Goal: Transaction & Acquisition: Purchase product/service

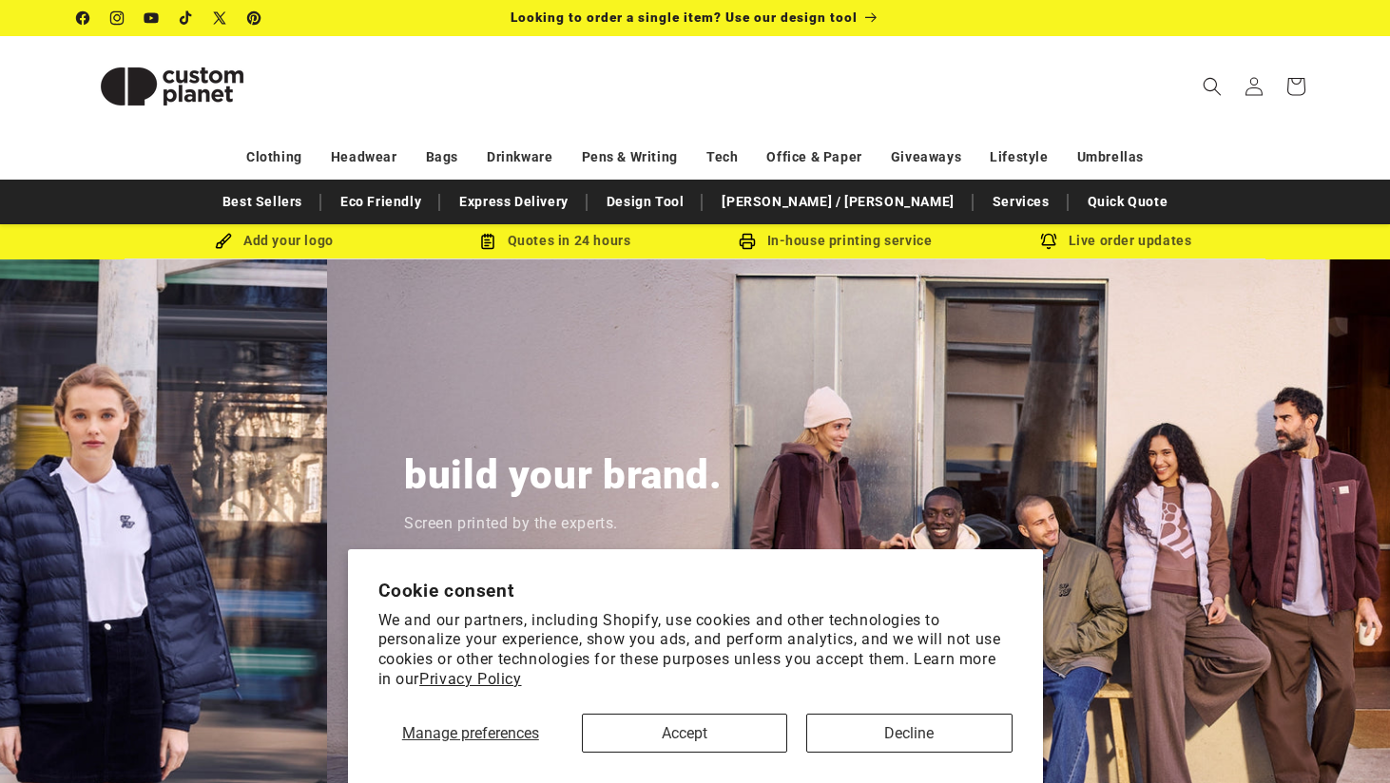
scroll to position [0, 1390]
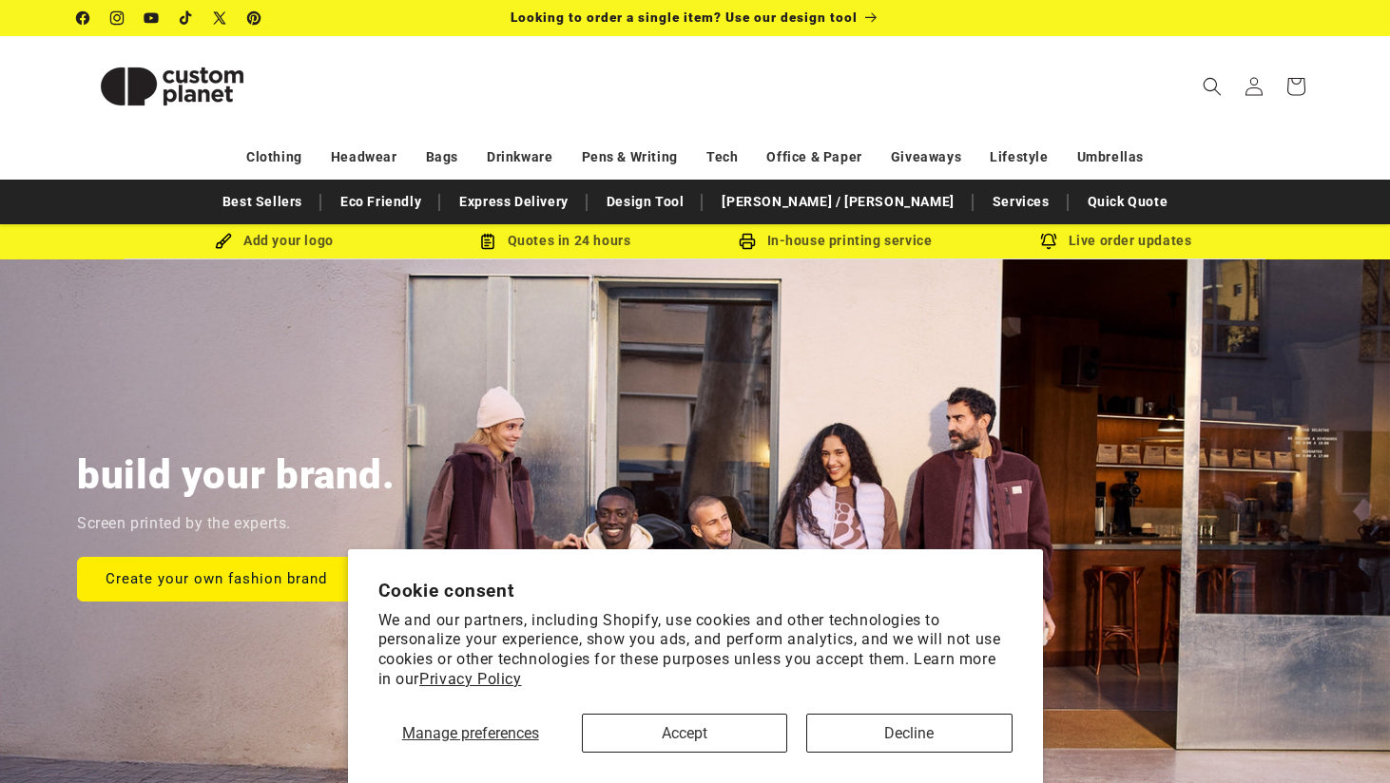
click at [720, 728] on button "Accept" at bounding box center [684, 733] width 205 height 39
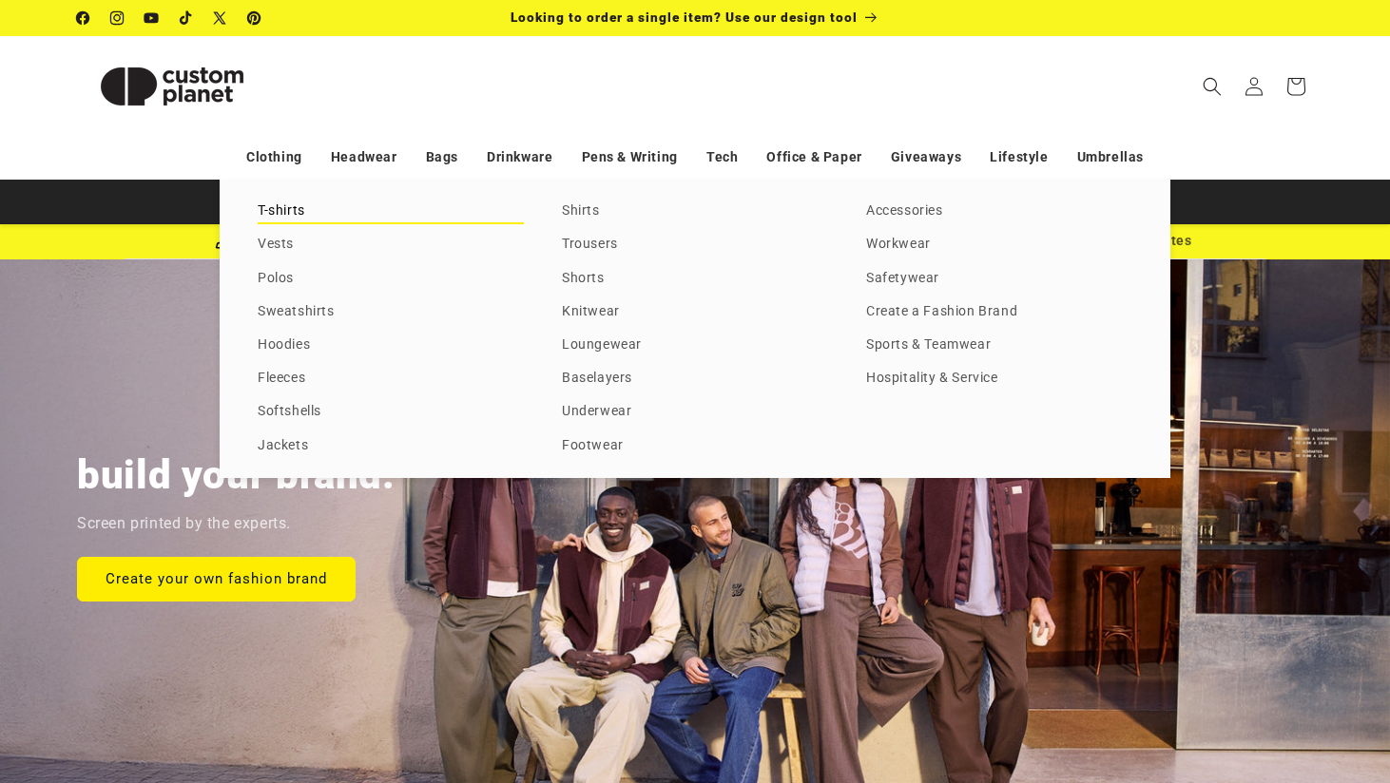
click at [286, 205] on link "T-shirts" at bounding box center [391, 212] width 266 height 26
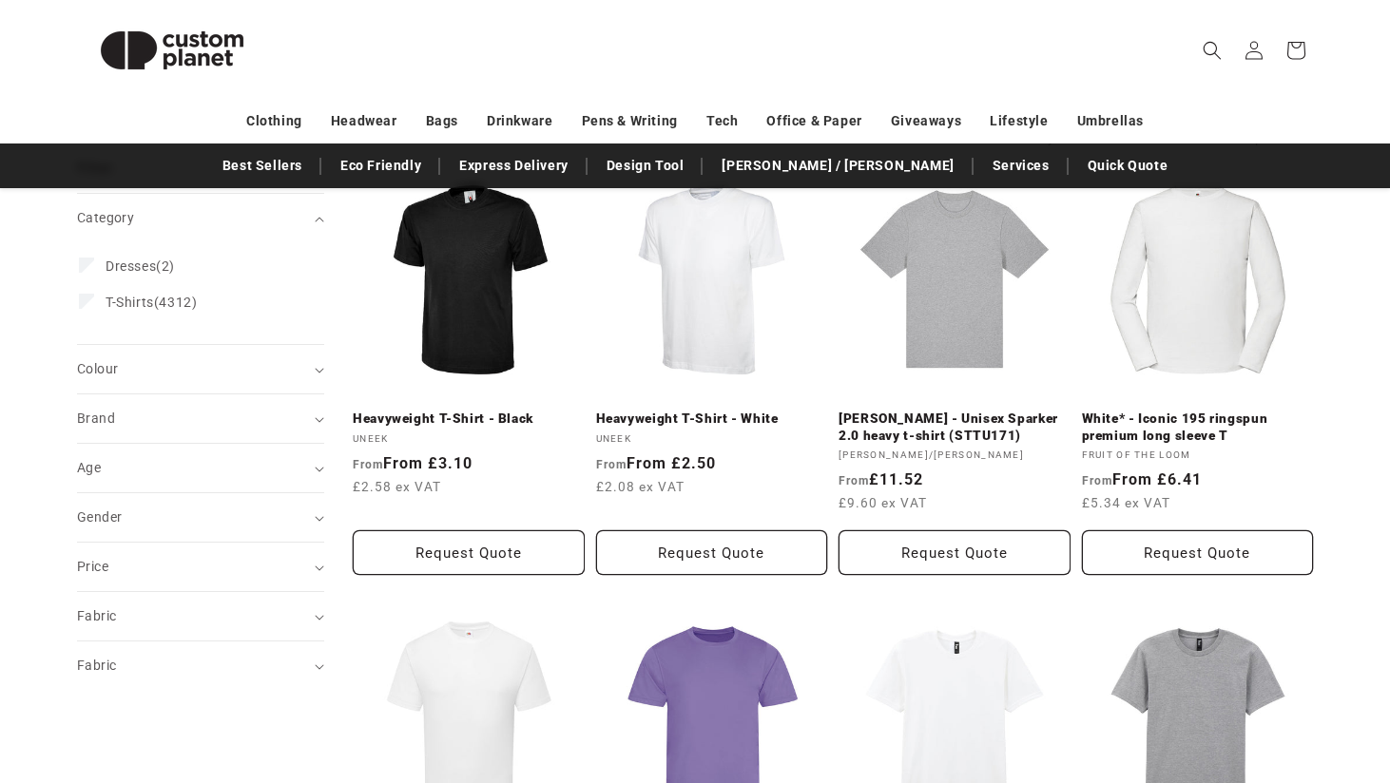
scroll to position [251, 0]
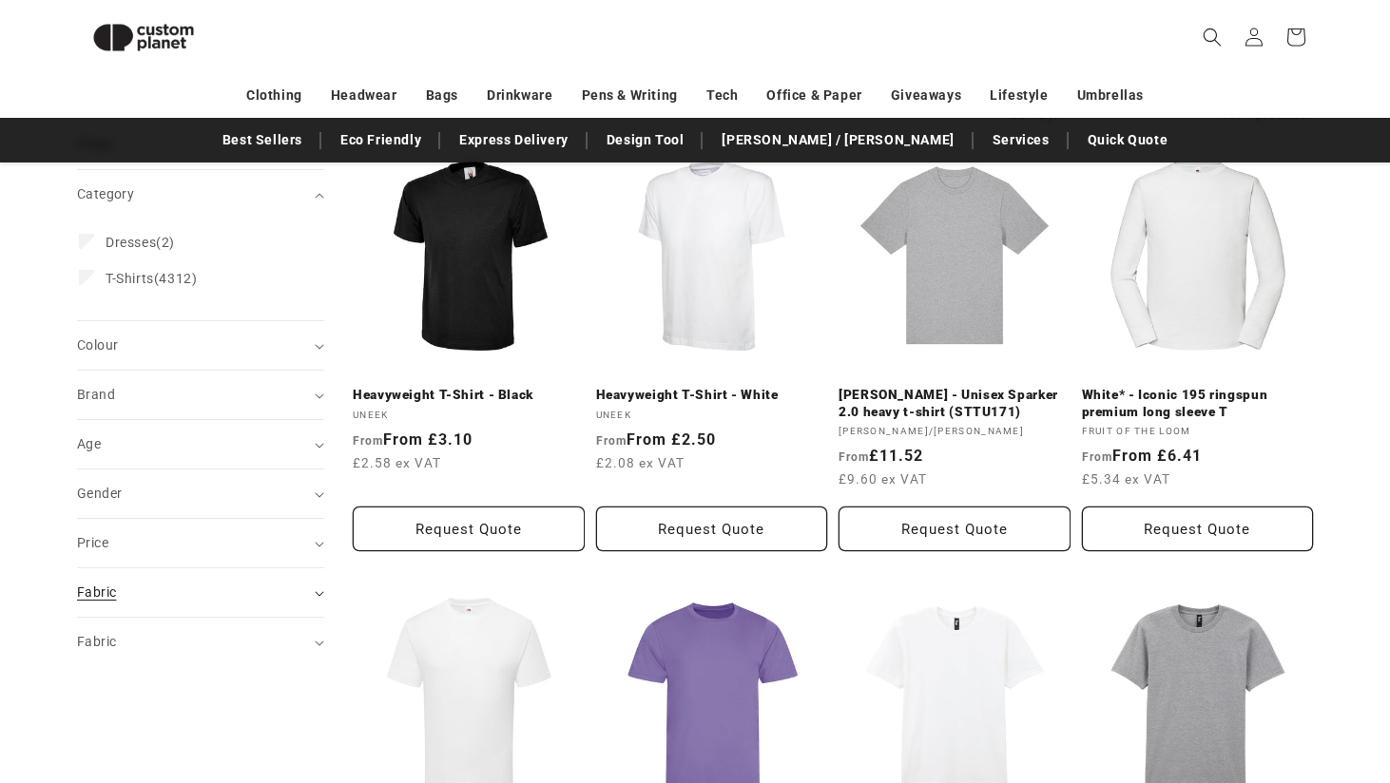
click at [141, 590] on div "Fabric (0)" at bounding box center [192, 593] width 231 height 20
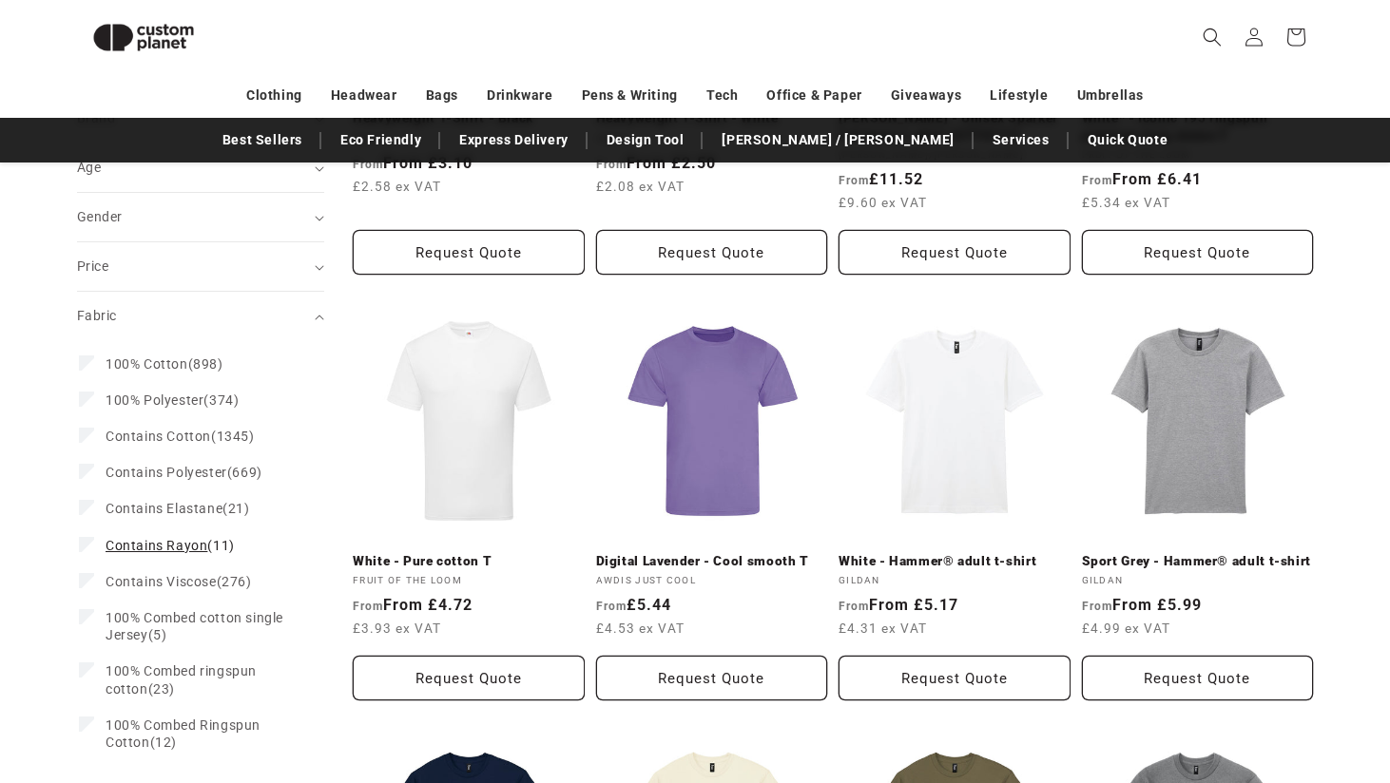
scroll to position [595, 0]
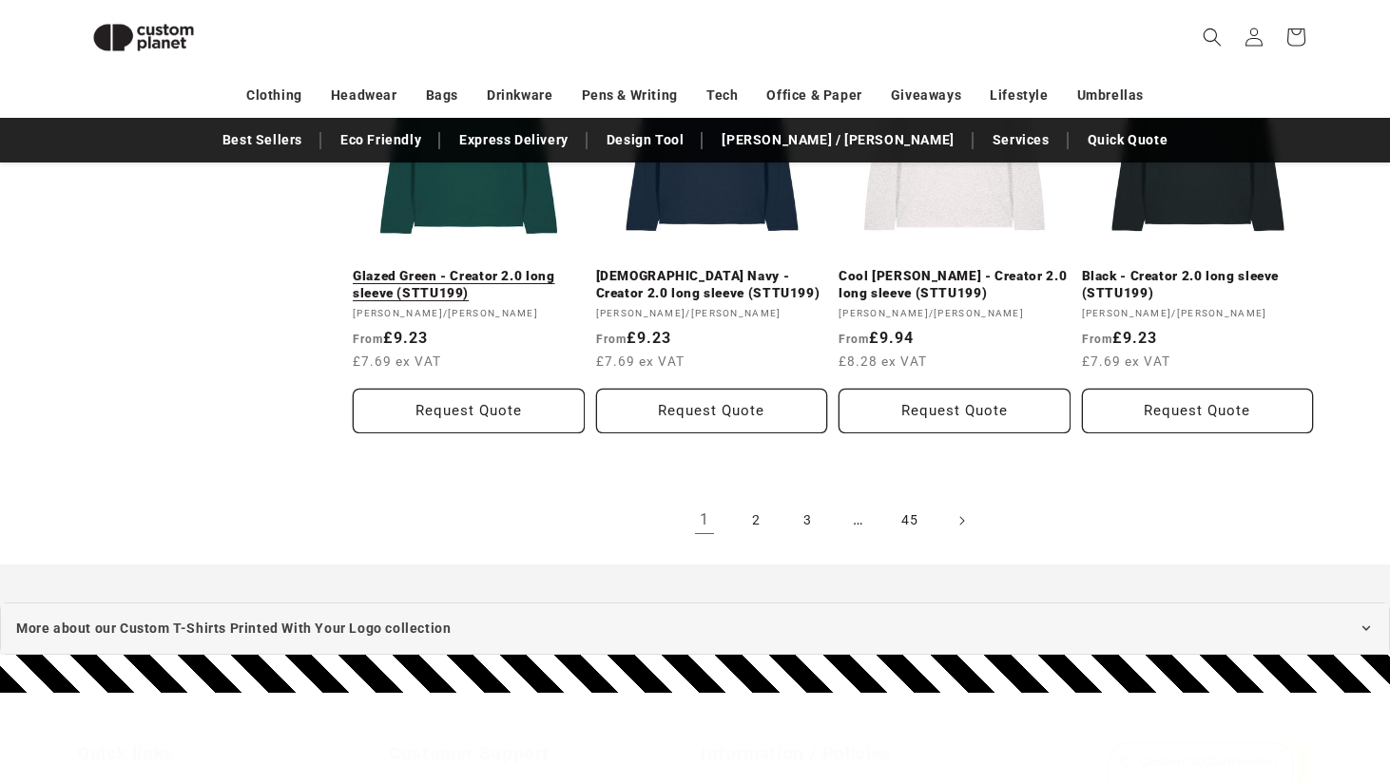
scroll to position [2141, 0]
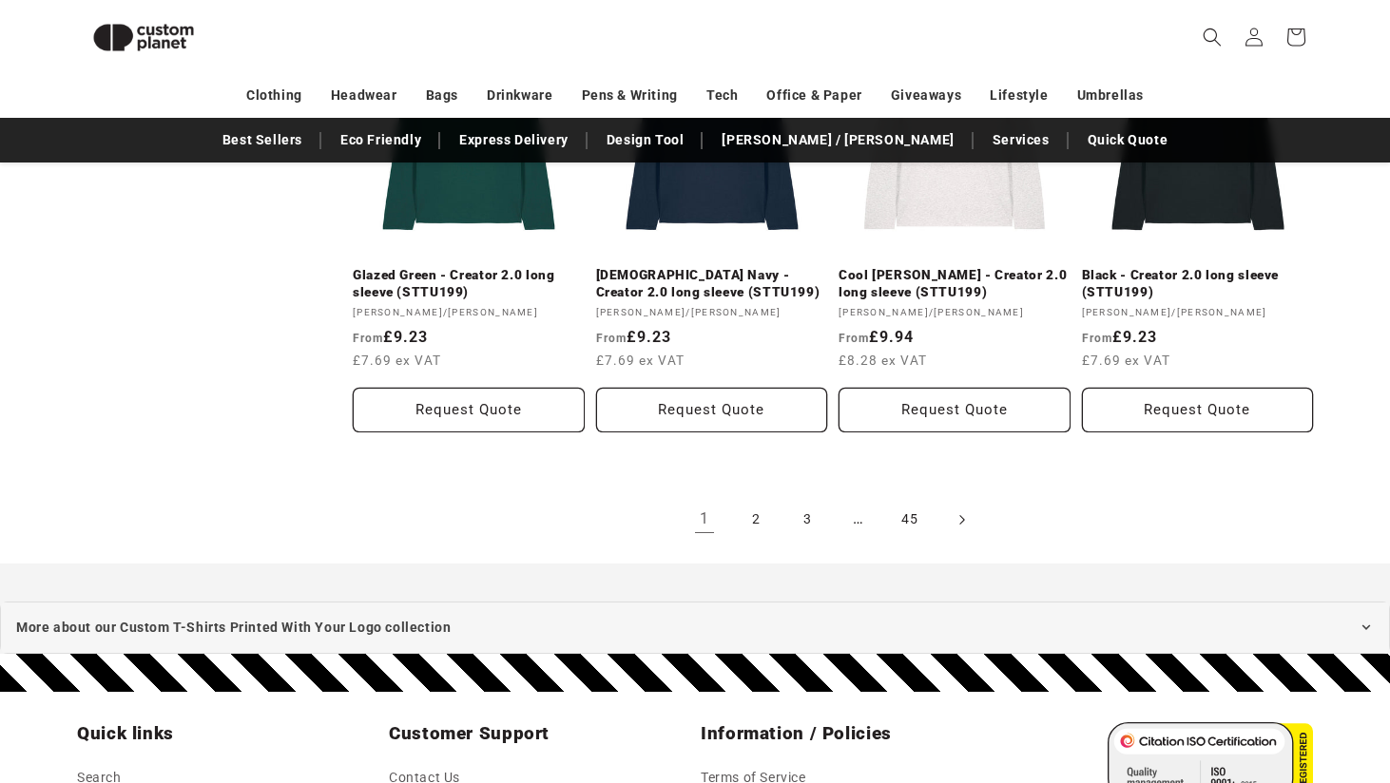
click at [965, 513] on icon "Next page" at bounding box center [962, 520] width 6 height 20
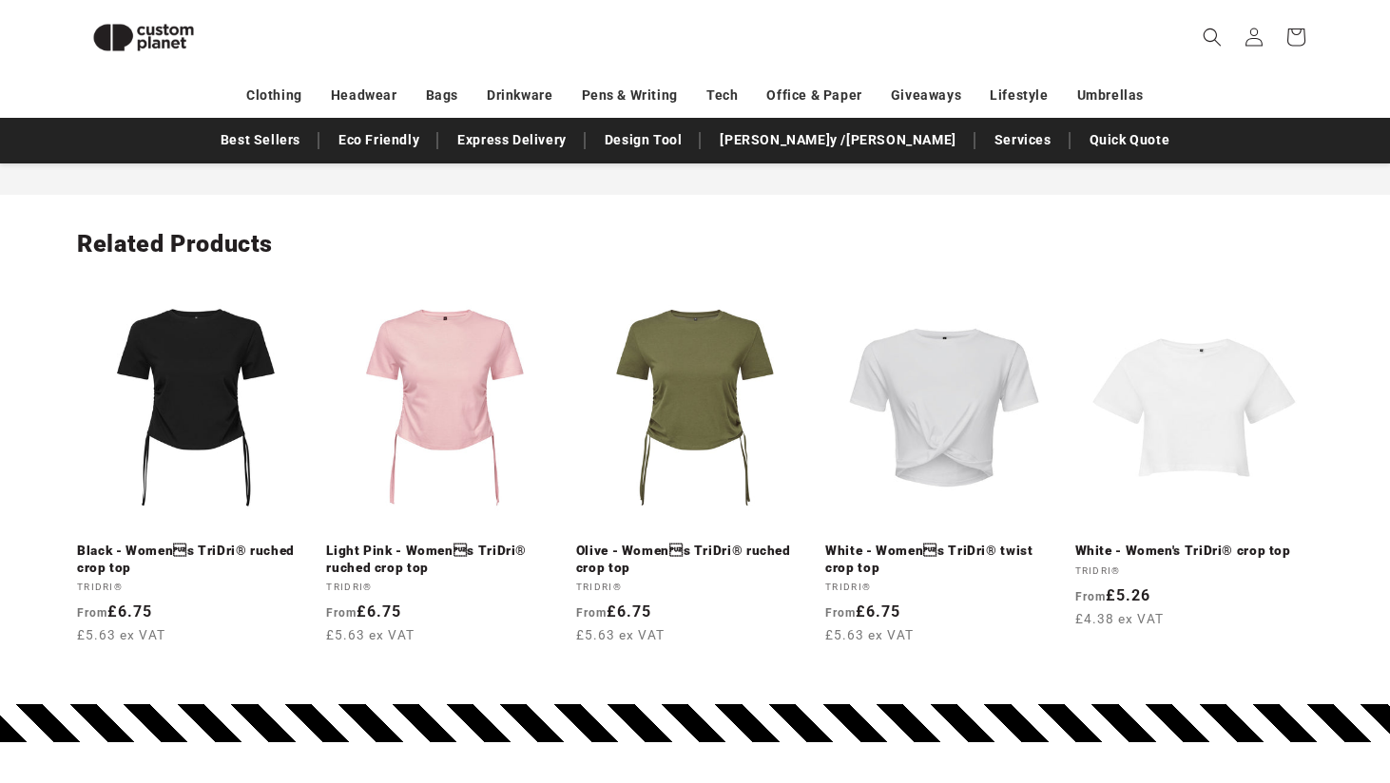
scroll to position [2905, 0]
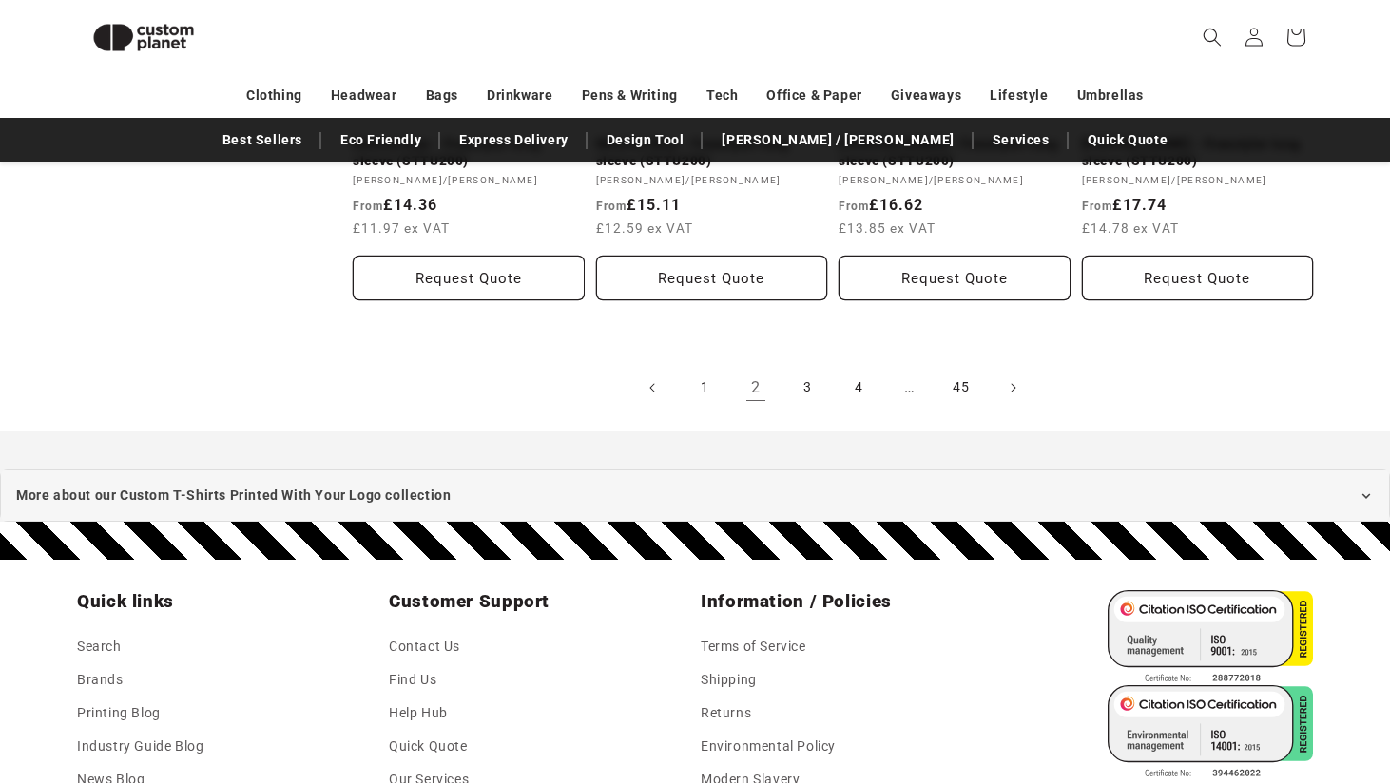
scroll to position [2278, 0]
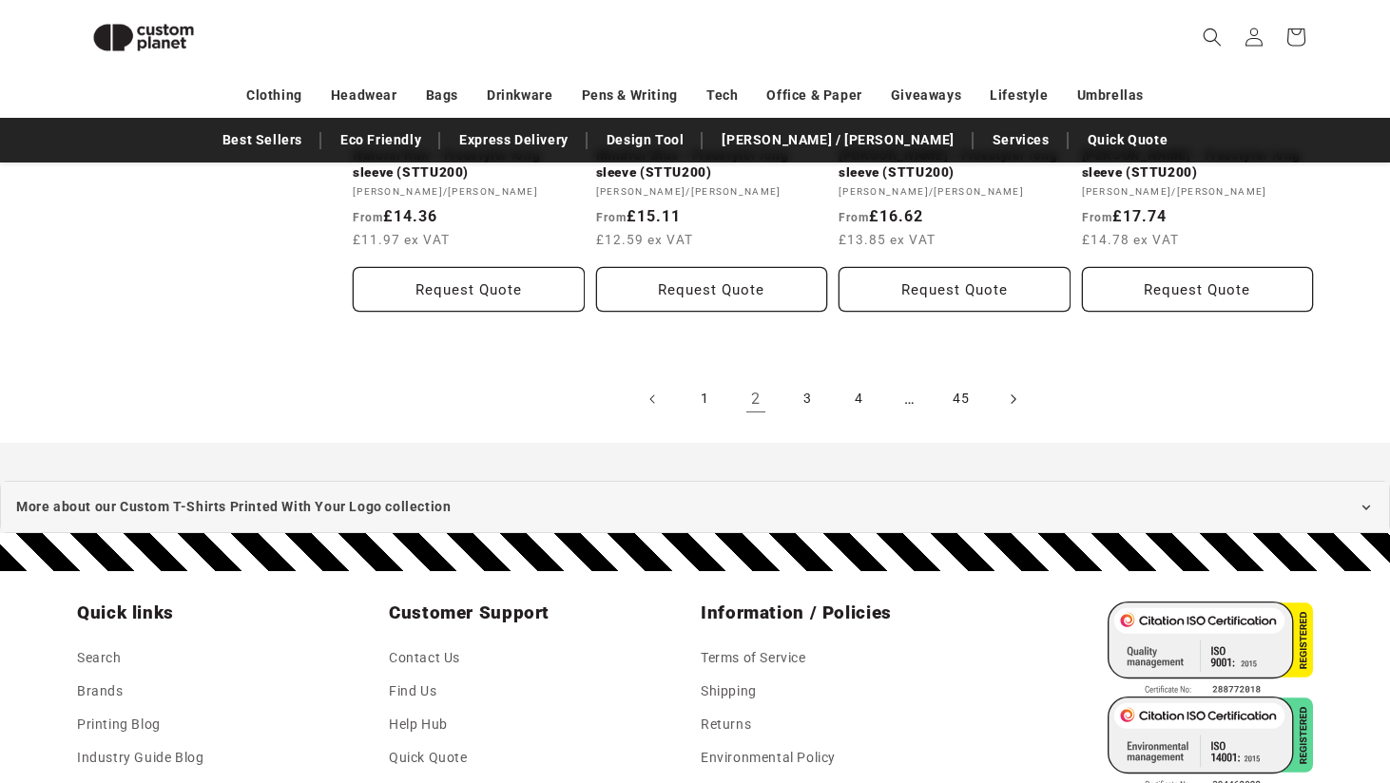
click at [1014, 389] on icon "Next page" at bounding box center [1014, 399] width 6 height 20
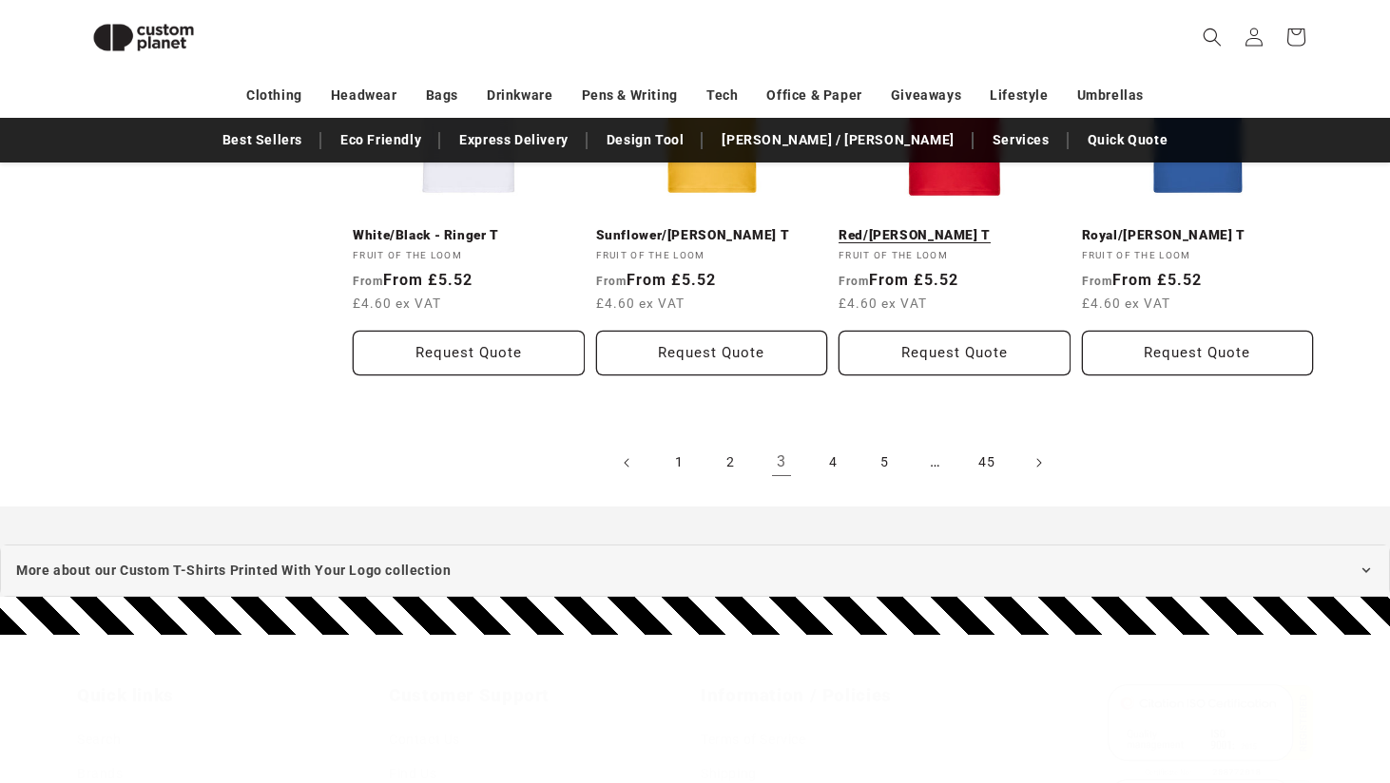
scroll to position [2209, 0]
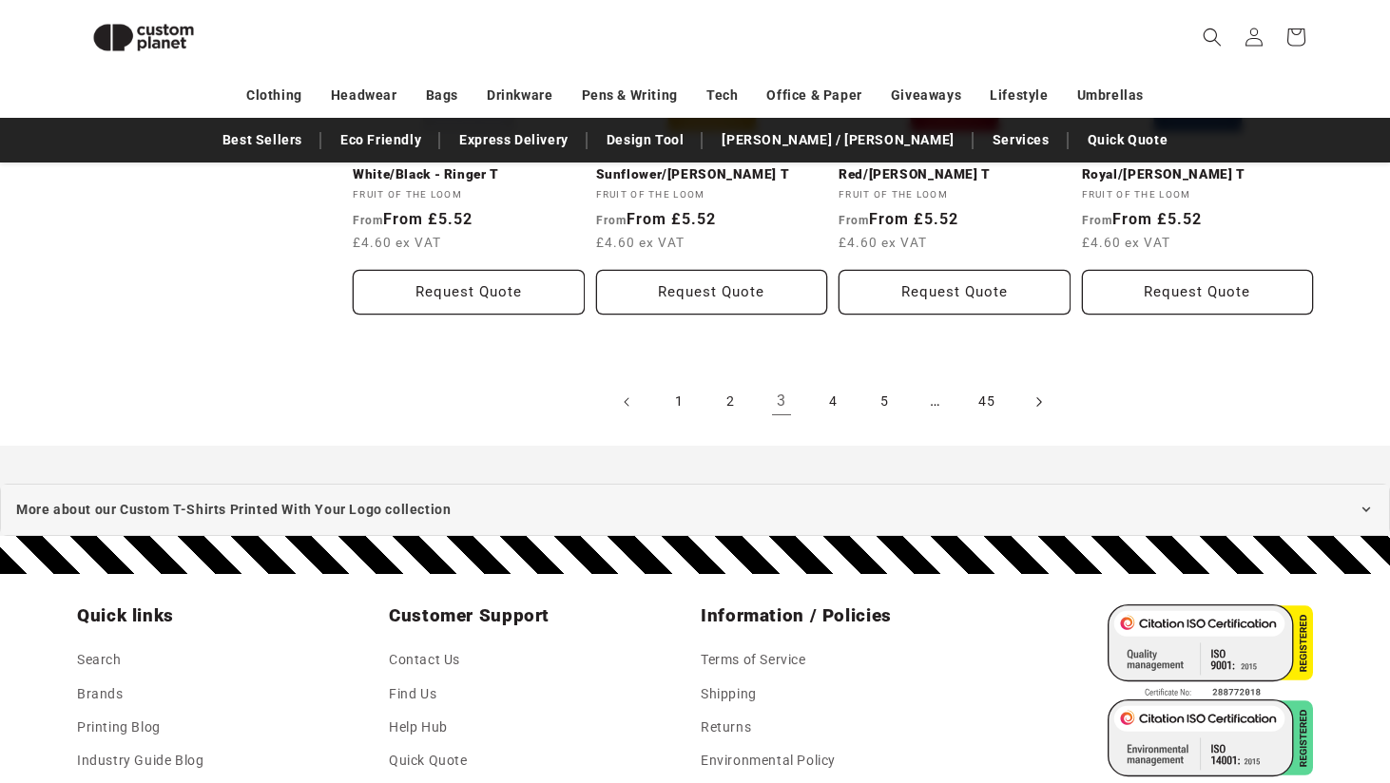
click at [1040, 397] on icon "Next page" at bounding box center [1038, 402] width 5 height 10
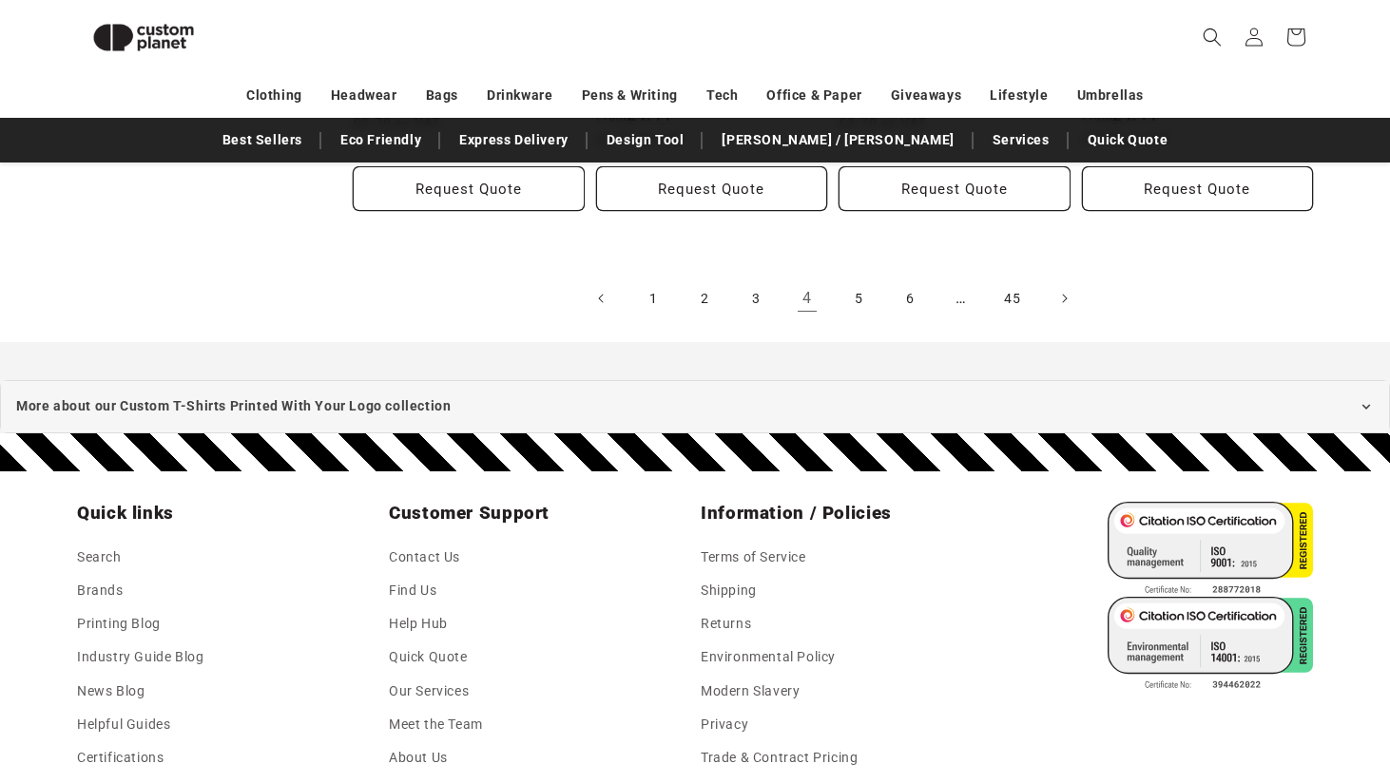
scroll to position [2345, 0]
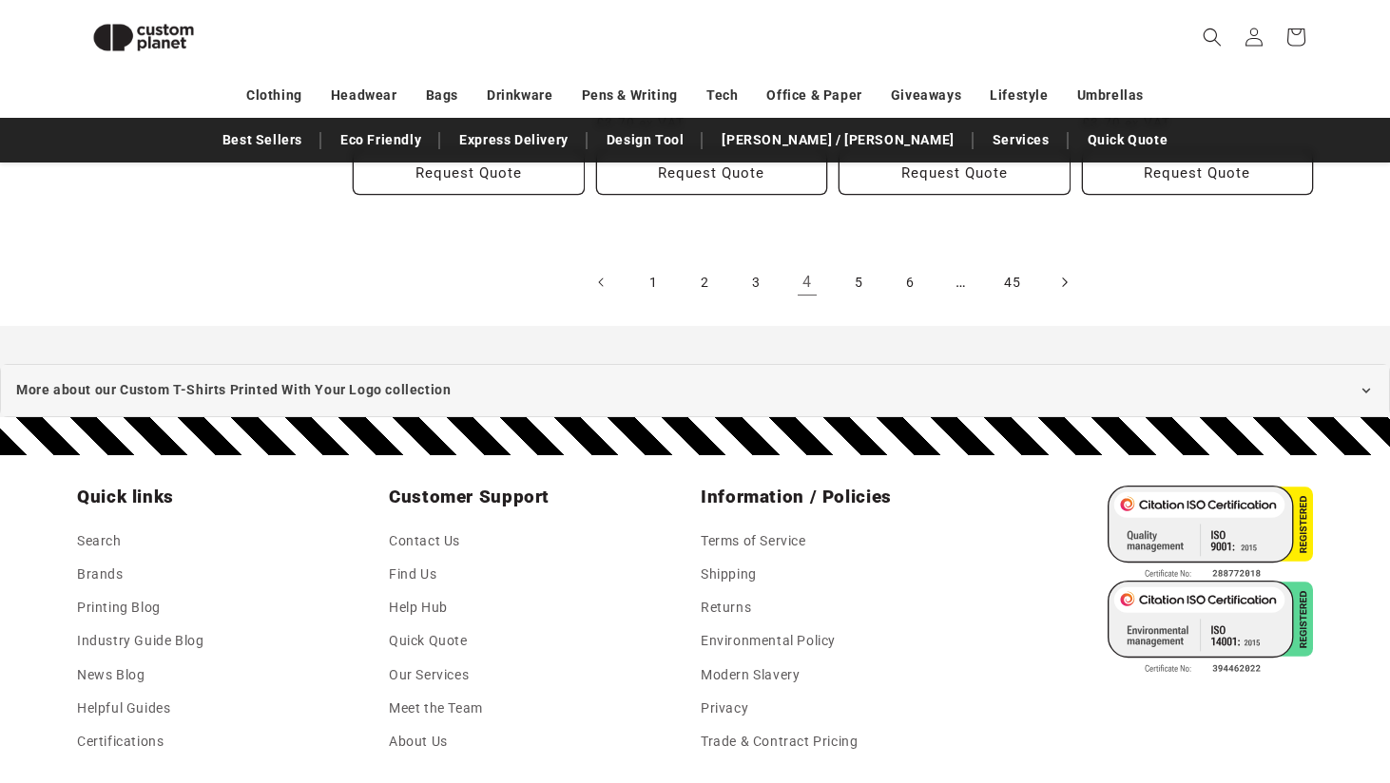
click at [1067, 290] on icon "Next page" at bounding box center [1065, 283] width 6 height 20
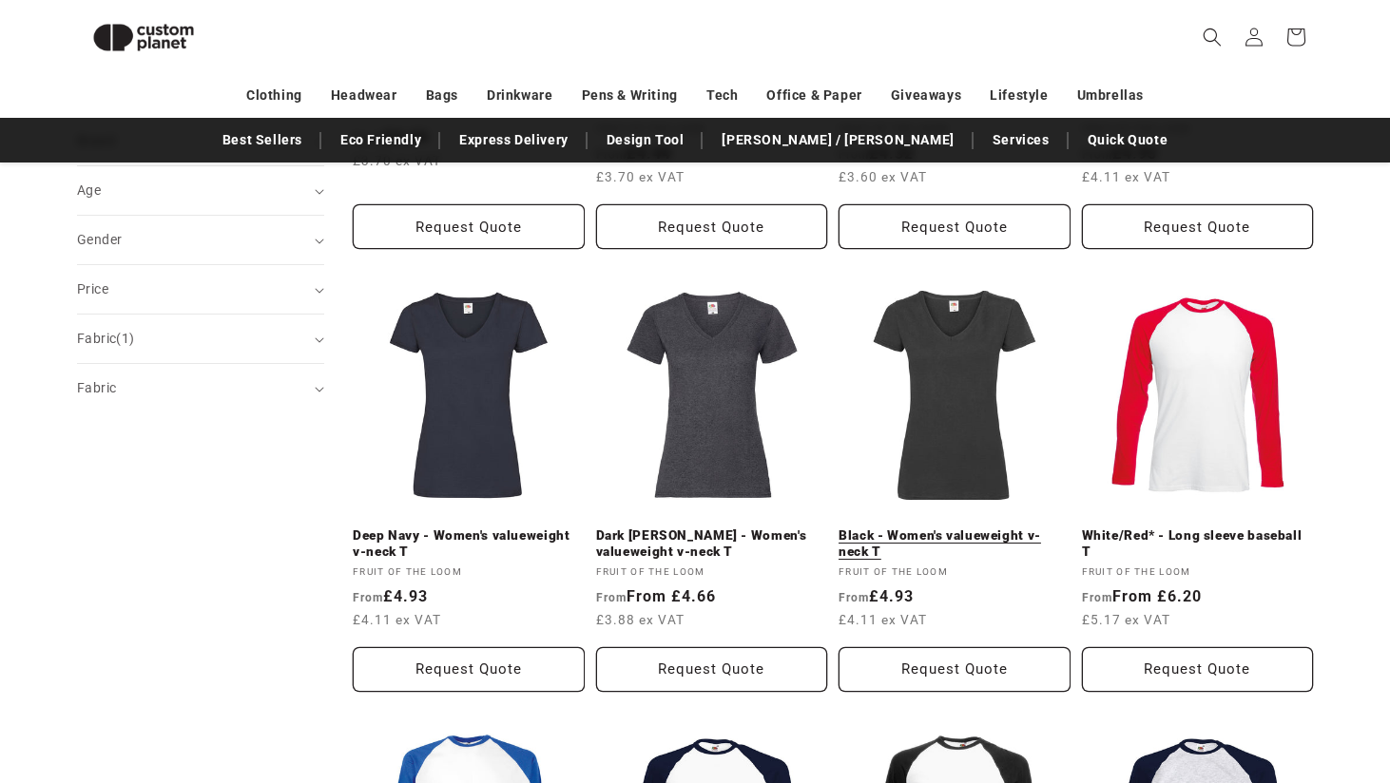
scroll to position [550, 0]
